Goal: Information Seeking & Learning: Learn about a topic

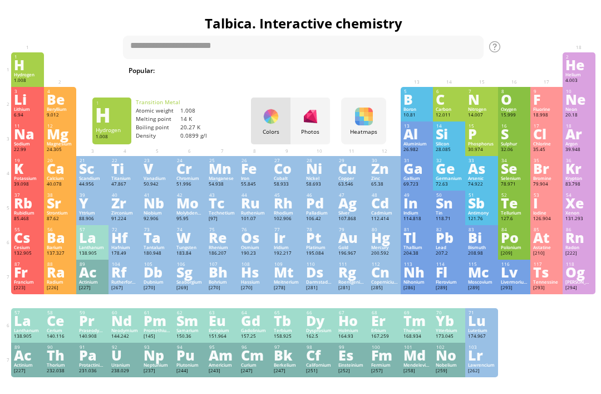
click at [314, 116] on div at bounding box center [311, 116] width 18 height 18
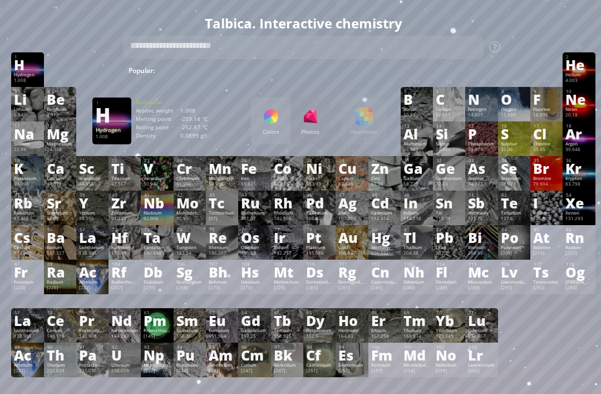
click at [279, 134] on div "Colors" at bounding box center [271, 131] width 40 height 7
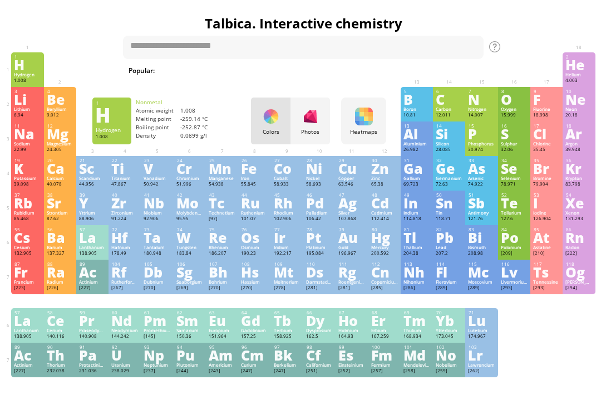
click at [302, 136] on div "Photos" at bounding box center [311, 120] width 40 height 47
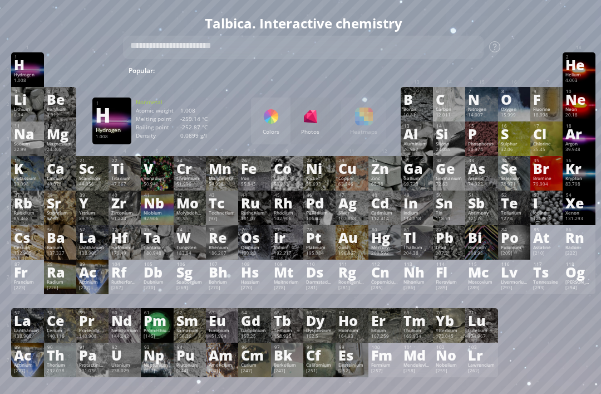
click at [483, 243] on div "Bi" at bounding box center [481, 237] width 27 height 12
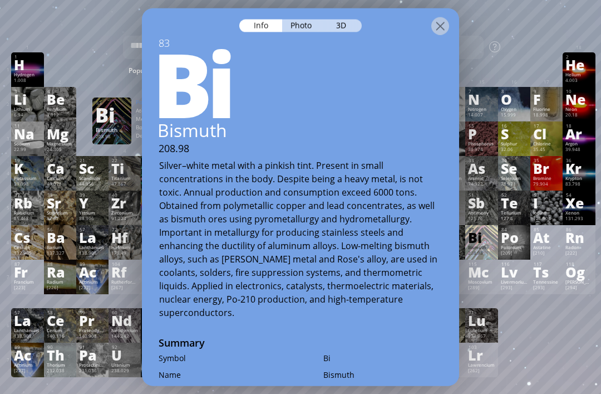
click at [450, 8] on div at bounding box center [300, 17] width 317 height 19
click at [430, 36] on div "83" at bounding box center [300, 42] width 317 height 13
click at [358, 19] on div "3D" at bounding box center [342, 25] width 40 height 13
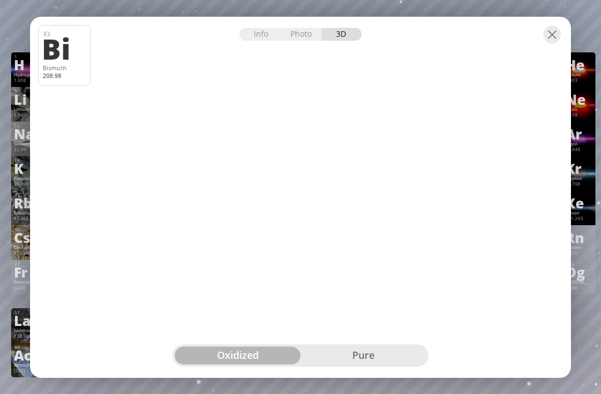
click at [554, 29] on div at bounding box center [552, 35] width 18 height 18
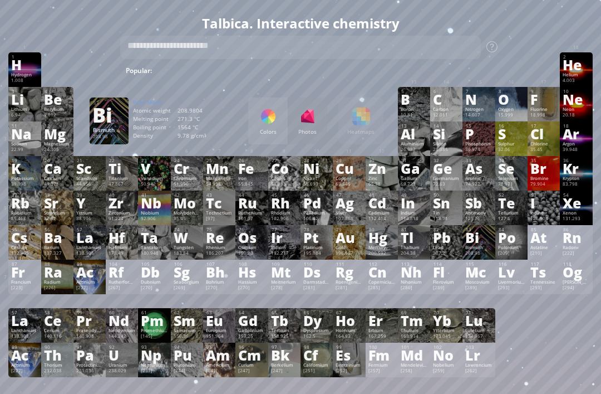
scroll to position [9, 3]
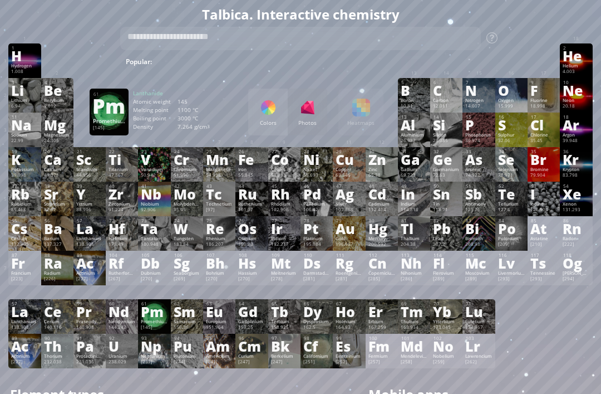
click at [149, 317] on div "Pm" at bounding box center [154, 311] width 27 height 12
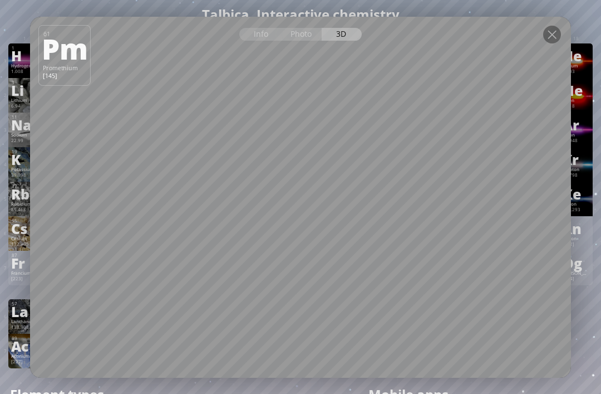
click at [556, 43] on div at bounding box center [552, 35] width 18 height 18
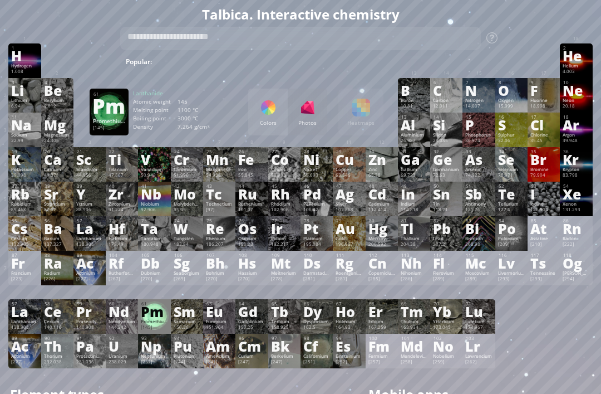
click at [550, 57] on div "1 H Hydrogen 1.008 −1, +1 −1, +1 -259.14 °C -252.87 °C 0.0899 g/l 1s 1 2 He Hel…" at bounding box center [300, 60] width 584 height 35
click at [277, 133] on div "Colors" at bounding box center [268, 112] width 40 height 47
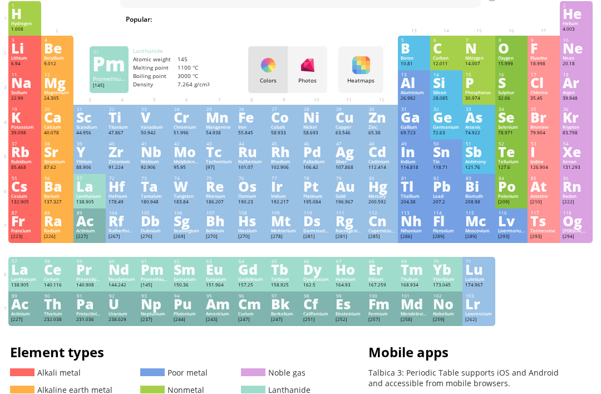
scroll to position [51, 3]
click at [488, 388] on p "Talbica 3: Periodic Table supports iOS and Android and accessible from mobile b…" at bounding box center [479, 377] width 223 height 21
click at [23, 227] on div "Fr" at bounding box center [24, 220] width 27 height 12
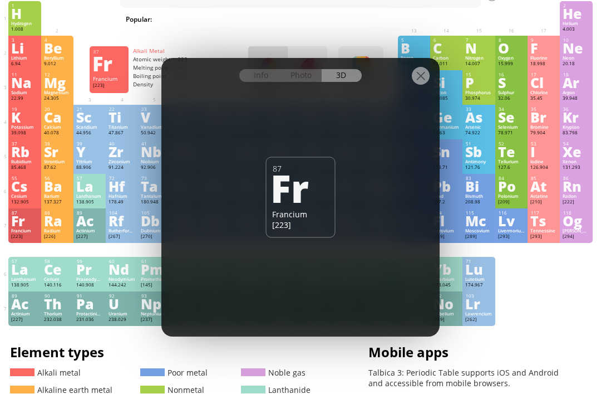
click at [302, 71] on div "Photo" at bounding box center [302, 75] width 40 height 13
click at [277, 70] on div "Info" at bounding box center [260, 75] width 43 height 13
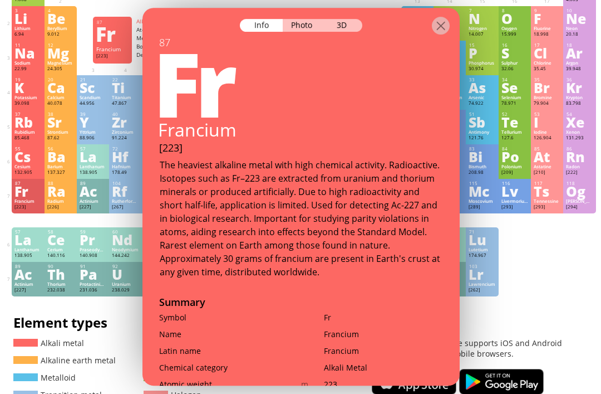
scroll to position [76, 0]
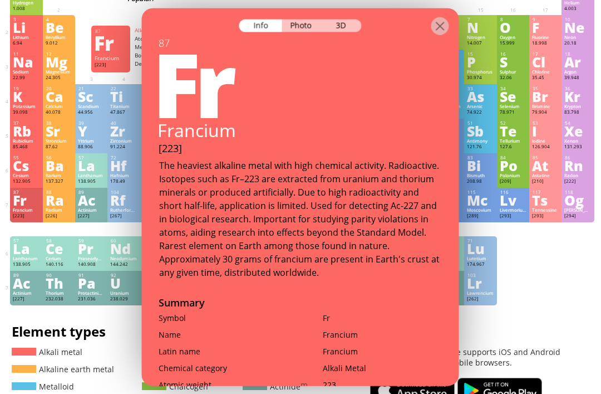
click at [432, 26] on div at bounding box center [440, 26] width 18 height 18
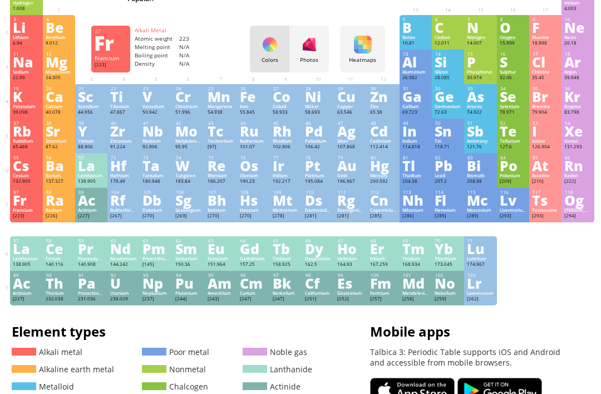
click at [303, 43] on div at bounding box center [310, 45] width 18 height 18
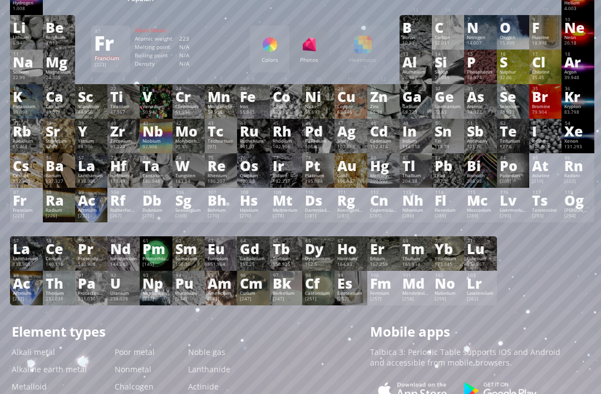
click at [262, 57] on div "Colors" at bounding box center [270, 59] width 40 height 7
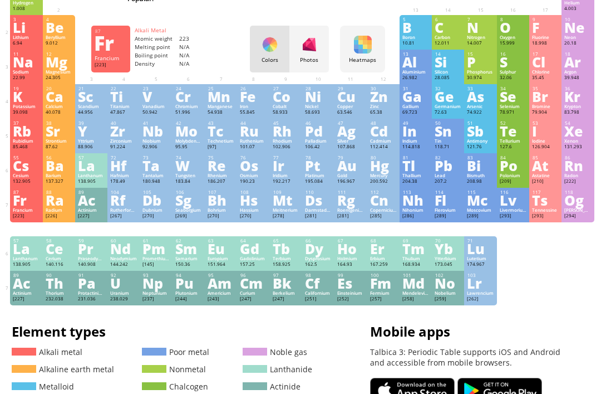
click at [315, 47] on div at bounding box center [310, 45] width 18 height 18
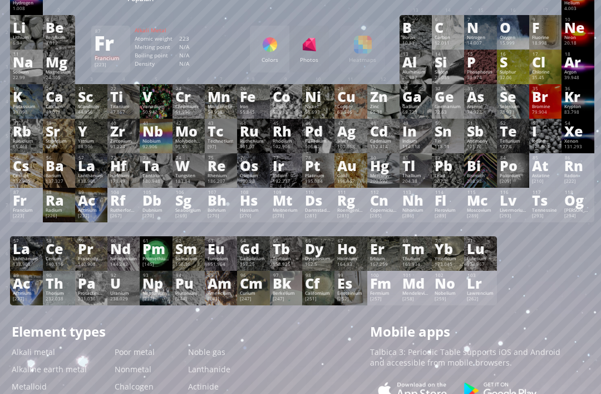
click at [272, 53] on div "Colors" at bounding box center [270, 49] width 40 height 47
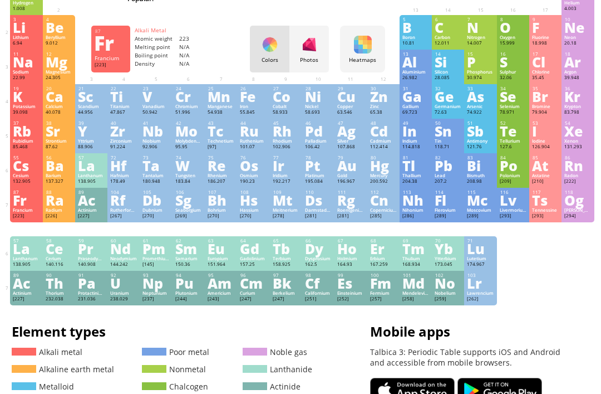
click at [318, 38] on div "Photos" at bounding box center [309, 49] width 40 height 47
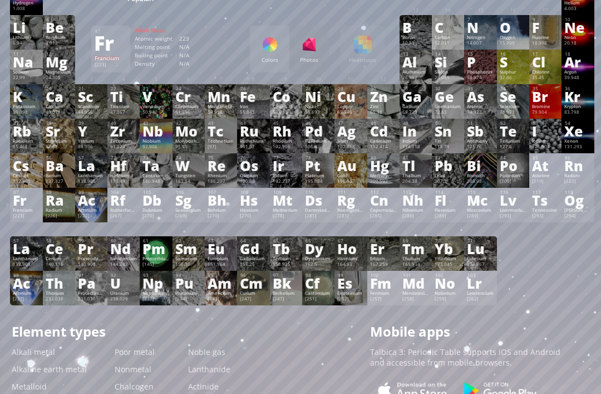
click at [488, 30] on div "N" at bounding box center [480, 27] width 27 height 12
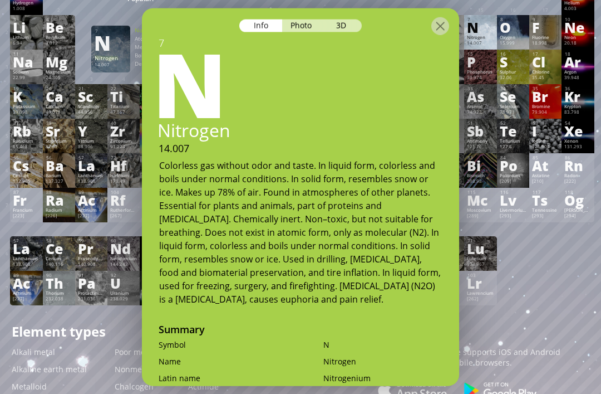
click at [351, 30] on div "3D" at bounding box center [342, 25] width 40 height 13
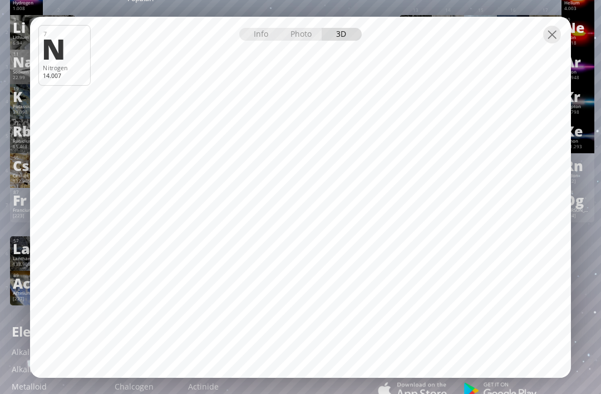
click at [555, 43] on div at bounding box center [552, 35] width 18 height 18
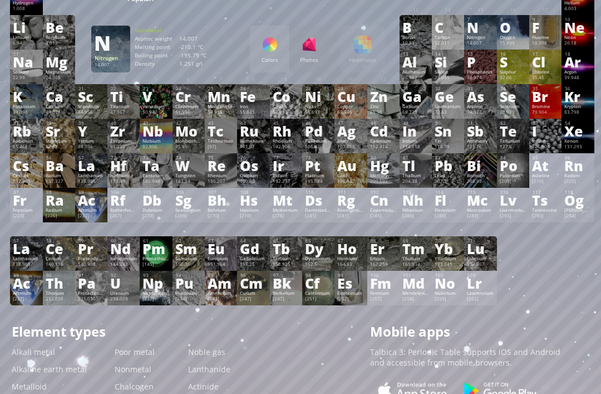
click at [547, 45] on div "18.998" at bounding box center [545, 43] width 27 height 7
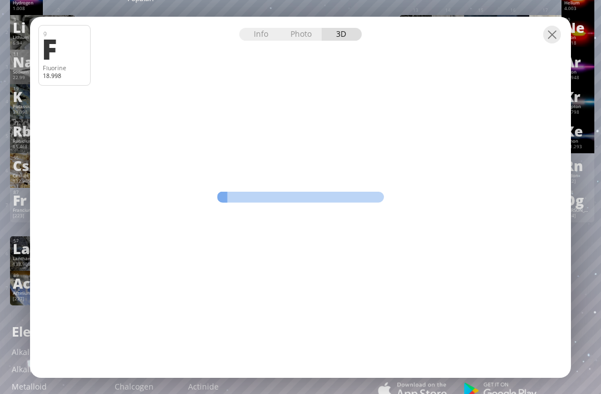
click at [558, 43] on div at bounding box center [552, 35] width 18 height 18
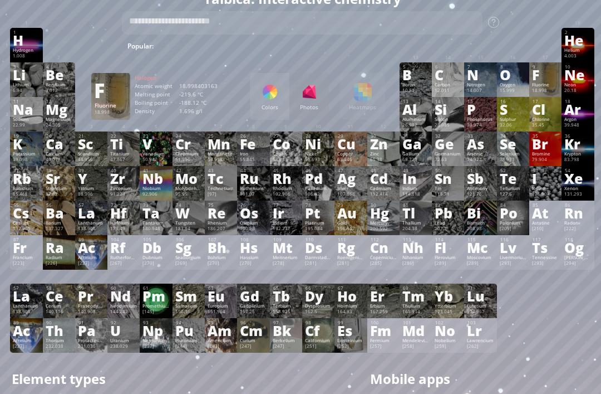
scroll to position [0, 1]
